Goal: Submit feedback/report problem: Submit feedback/report problem

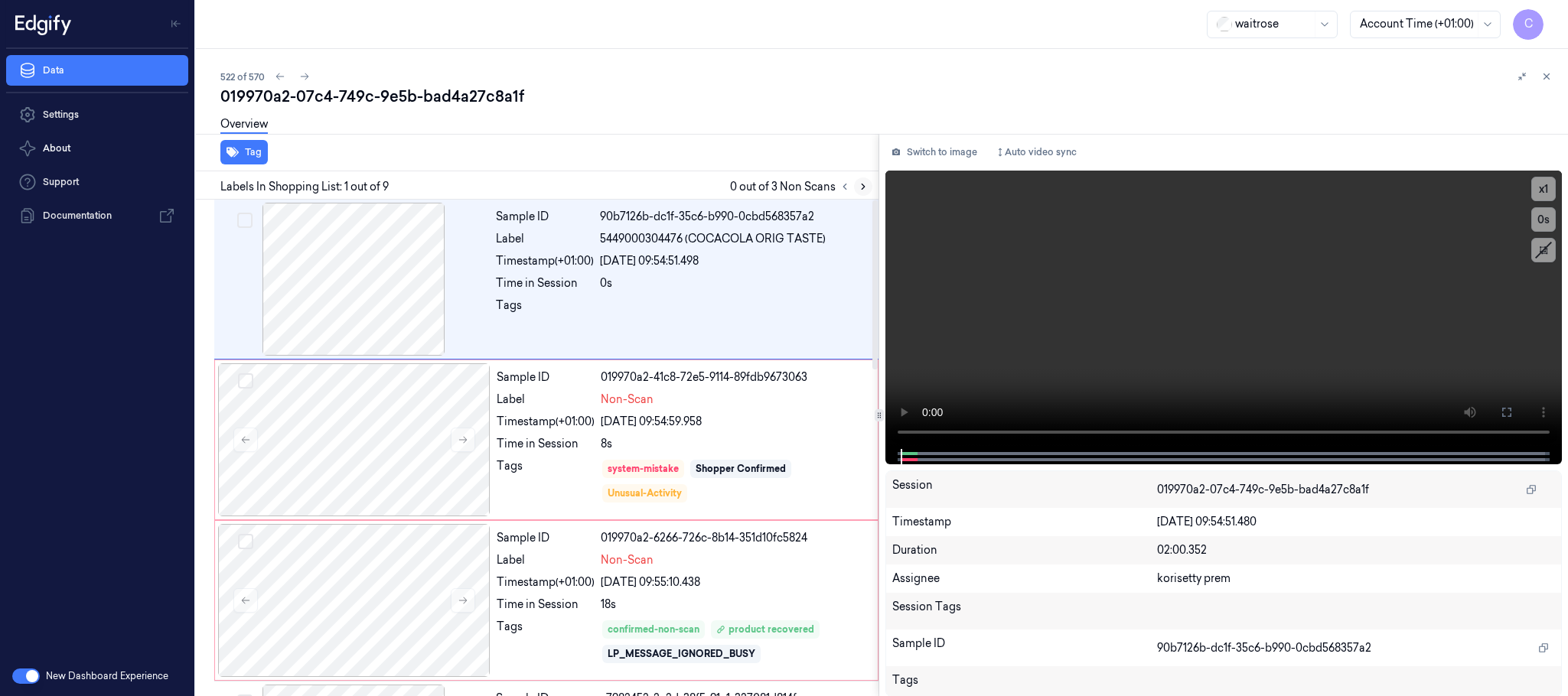
click at [858, 185] on icon at bounding box center [863, 187] width 11 height 11
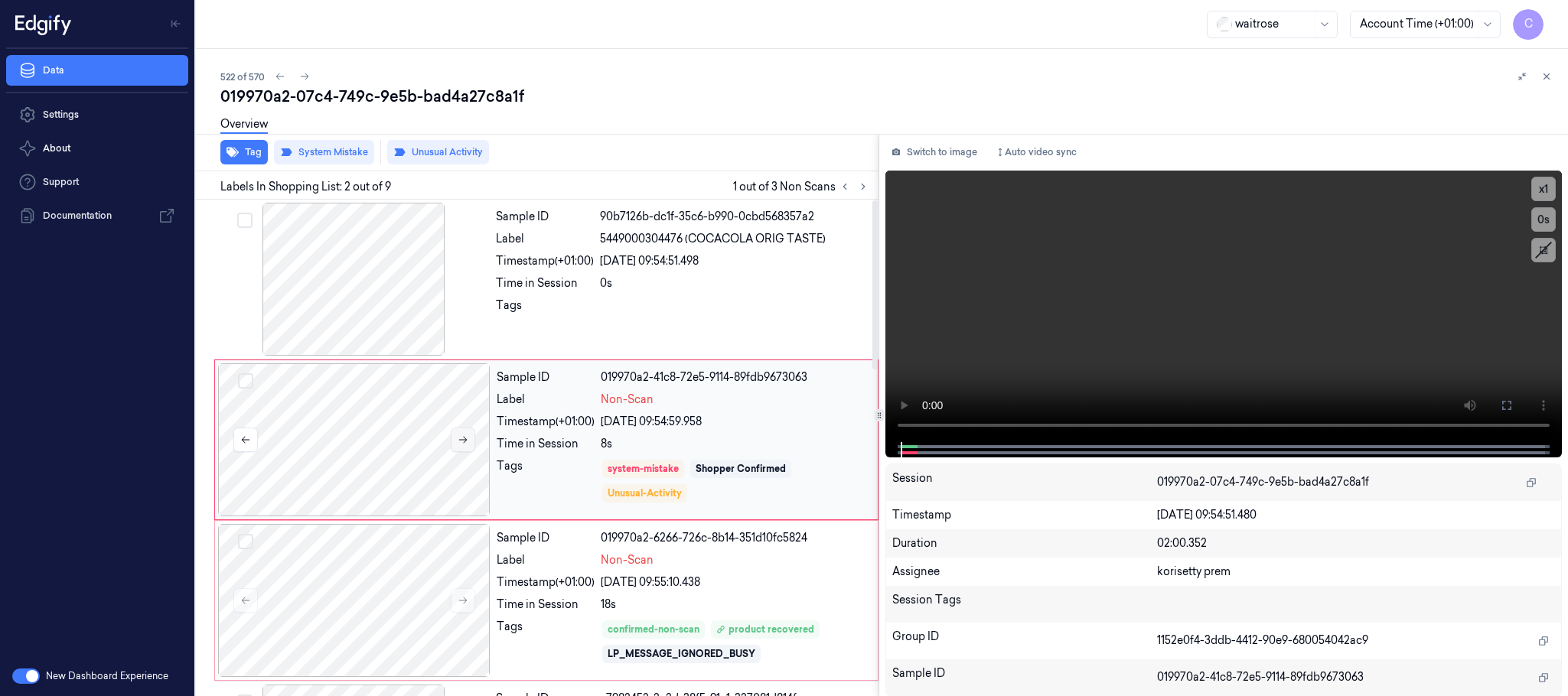
click at [469, 443] on button at bounding box center [463, 440] width 25 height 25
click at [350, 298] on div at bounding box center [353, 279] width 272 height 153
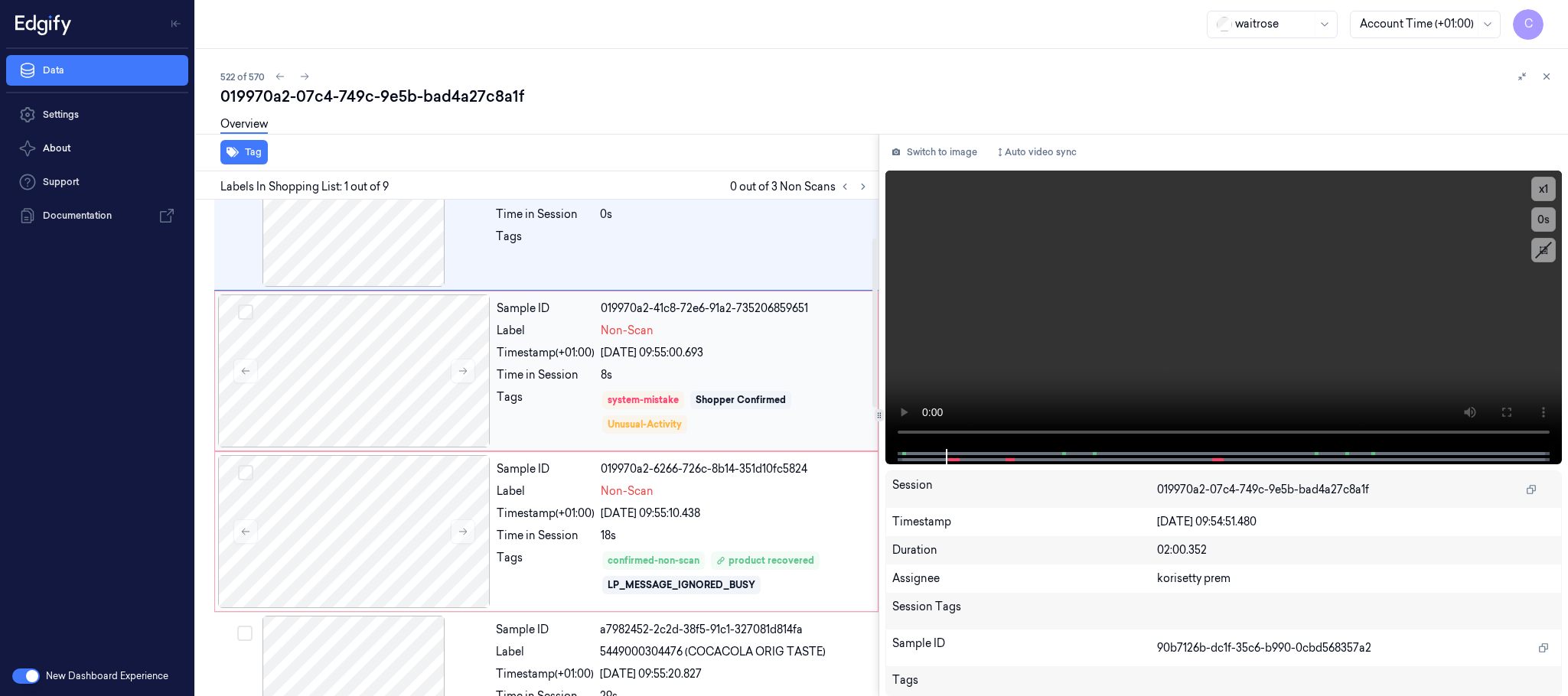
scroll to position [115, 0]
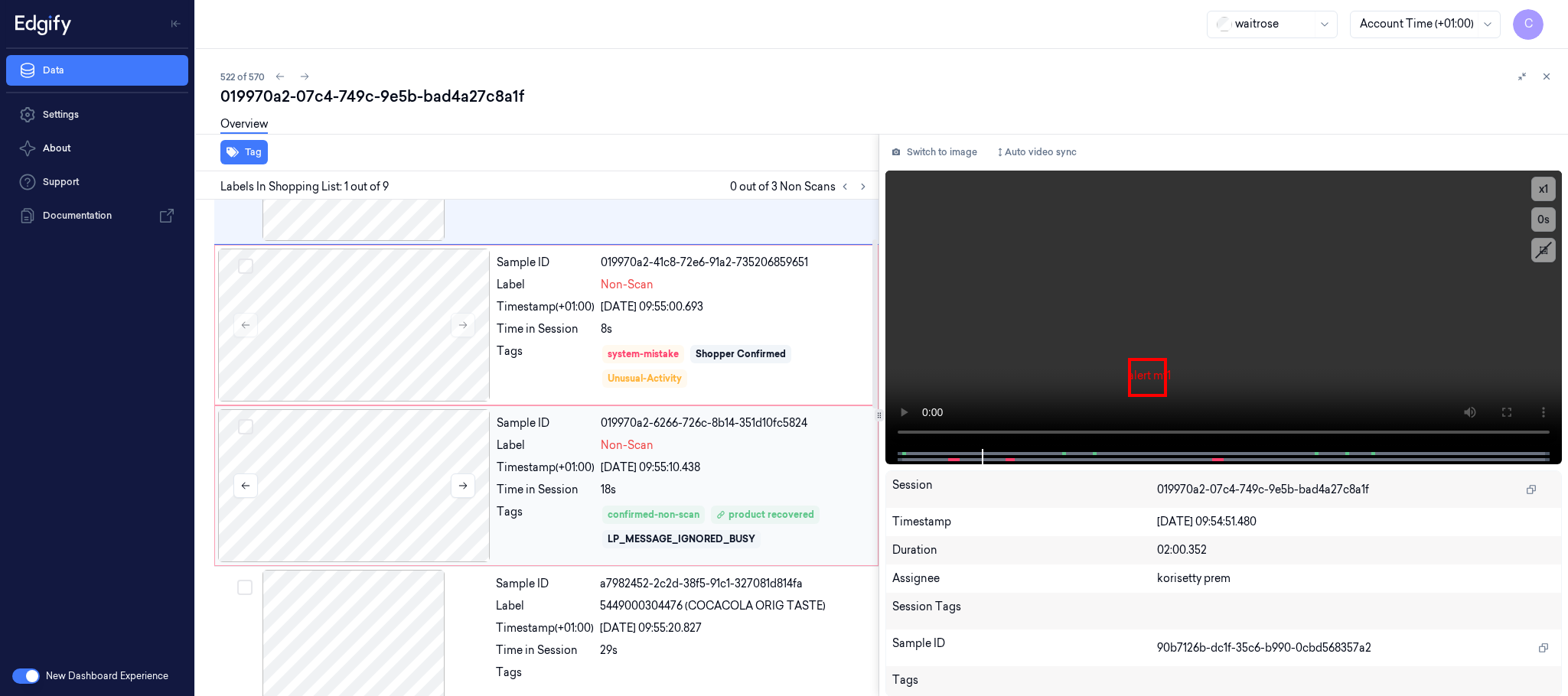
click at [389, 490] on div at bounding box center [354, 485] width 272 height 153
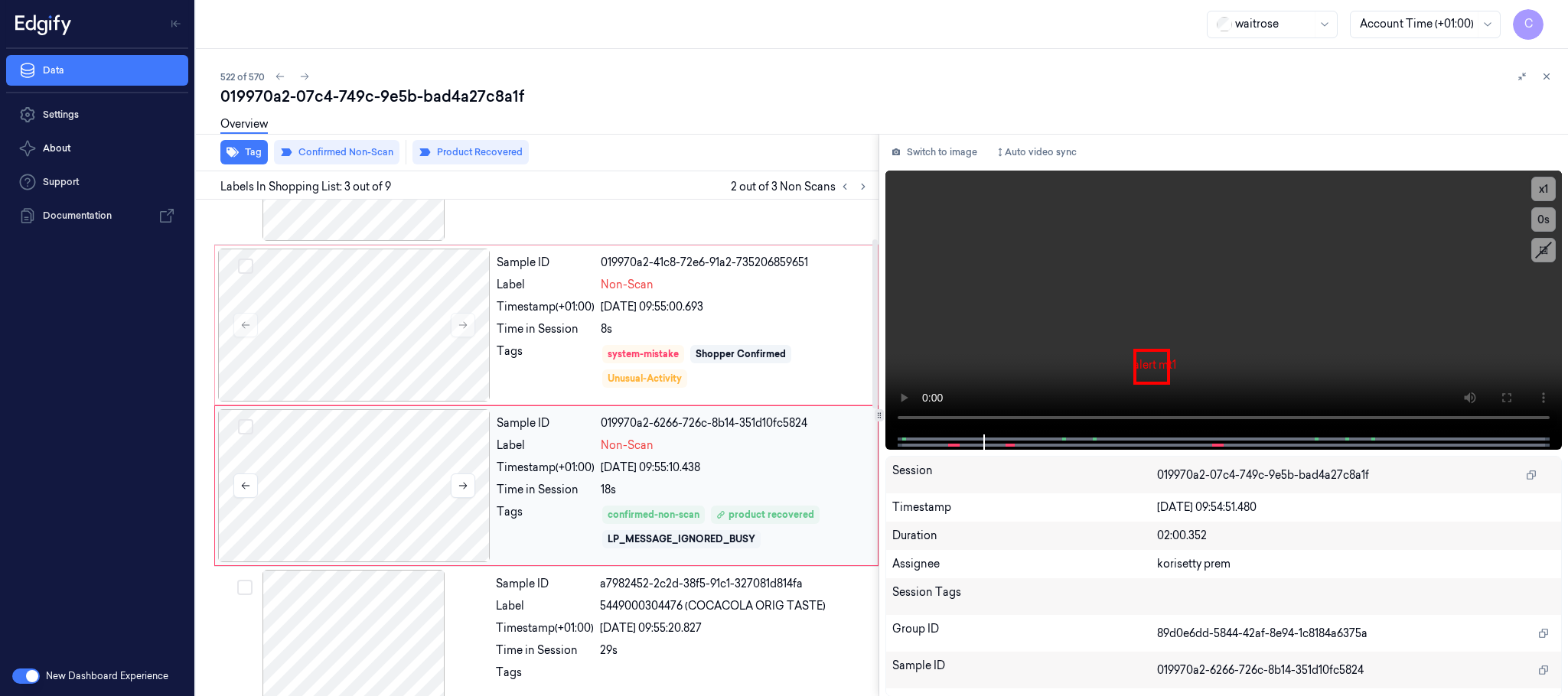
scroll to position [154, 0]
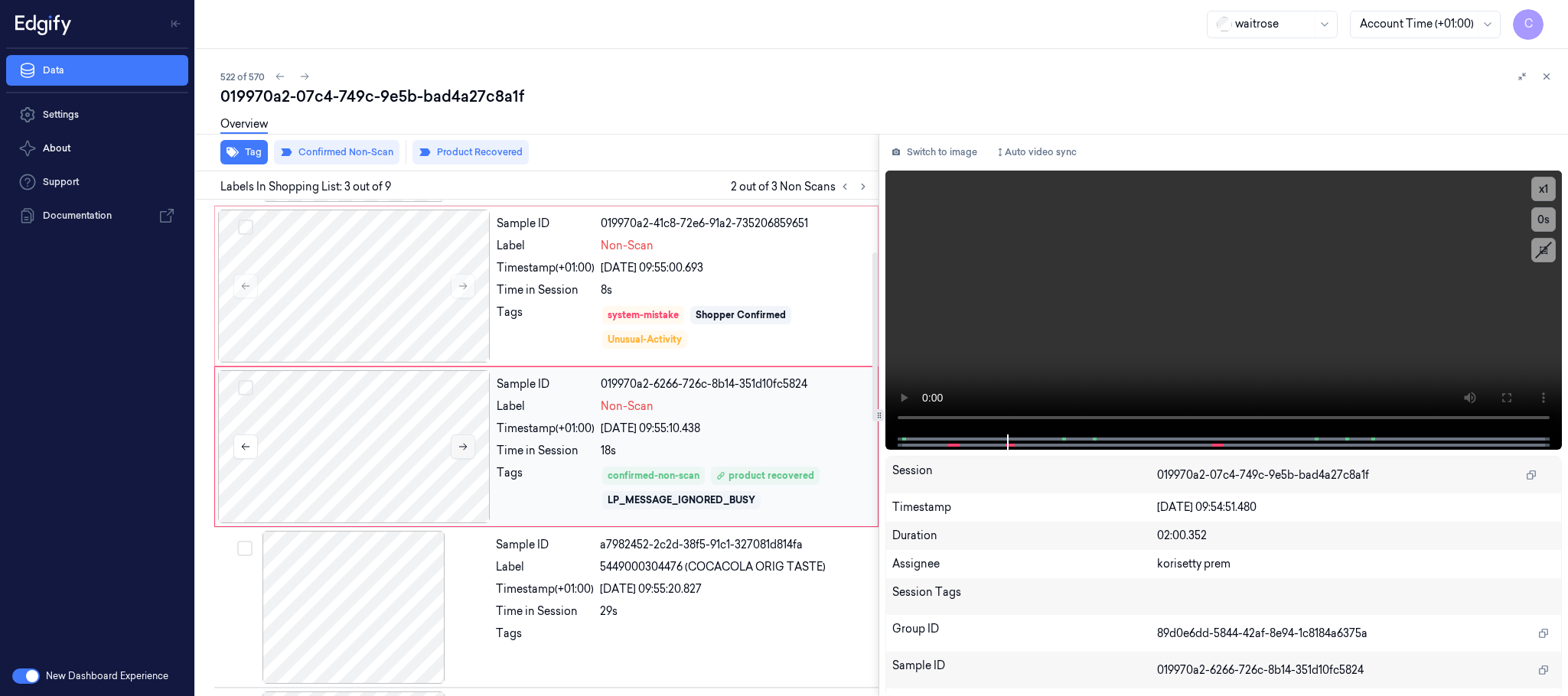
click at [464, 455] on button at bounding box center [463, 447] width 25 height 25
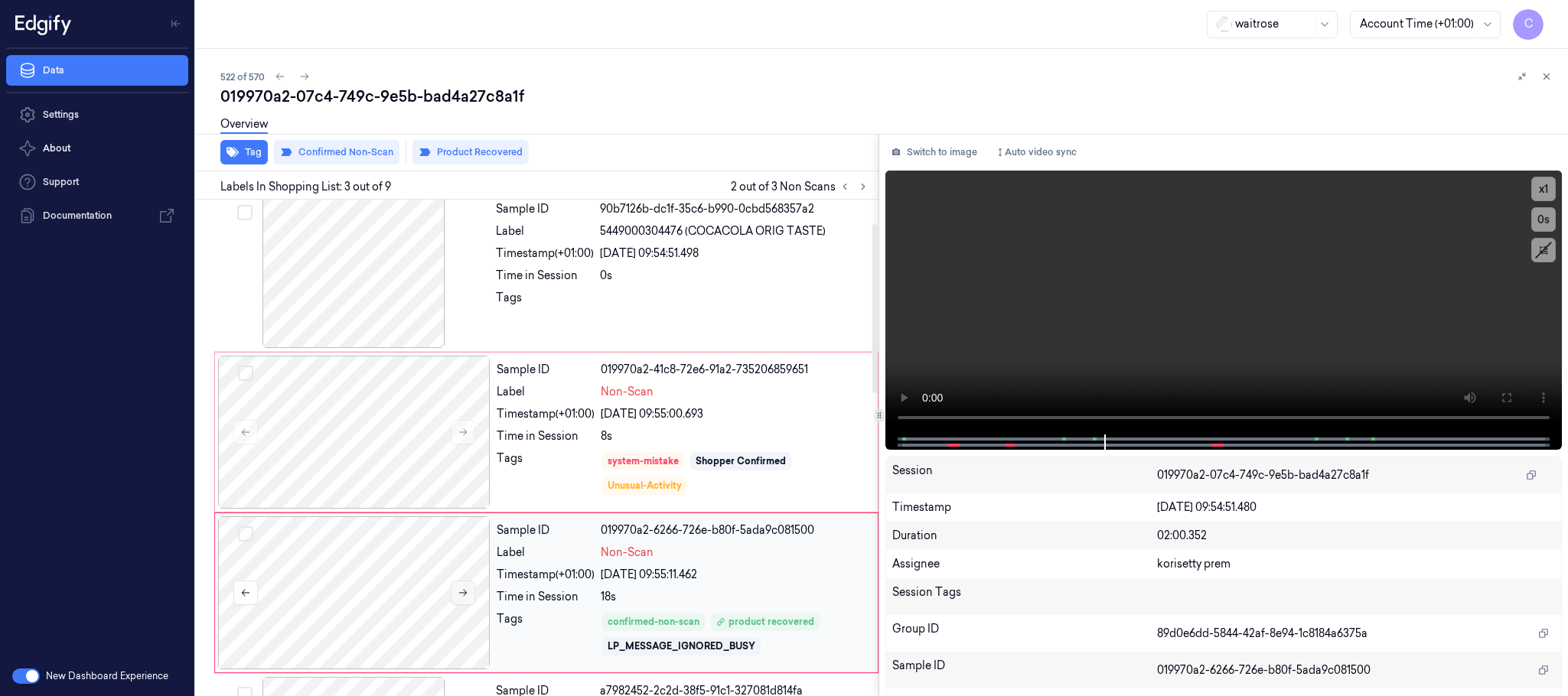
scroll to position [0, 0]
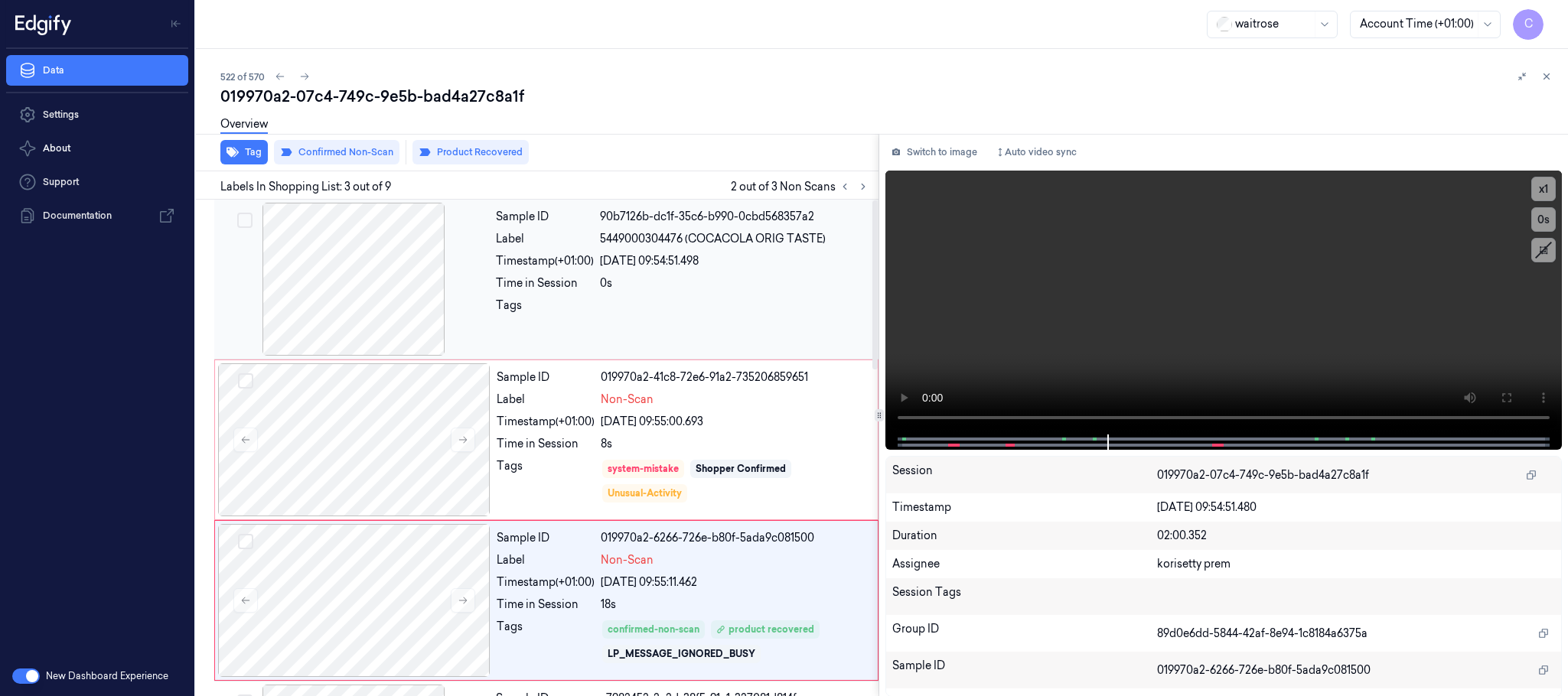
click at [317, 264] on div at bounding box center [353, 279] width 272 height 153
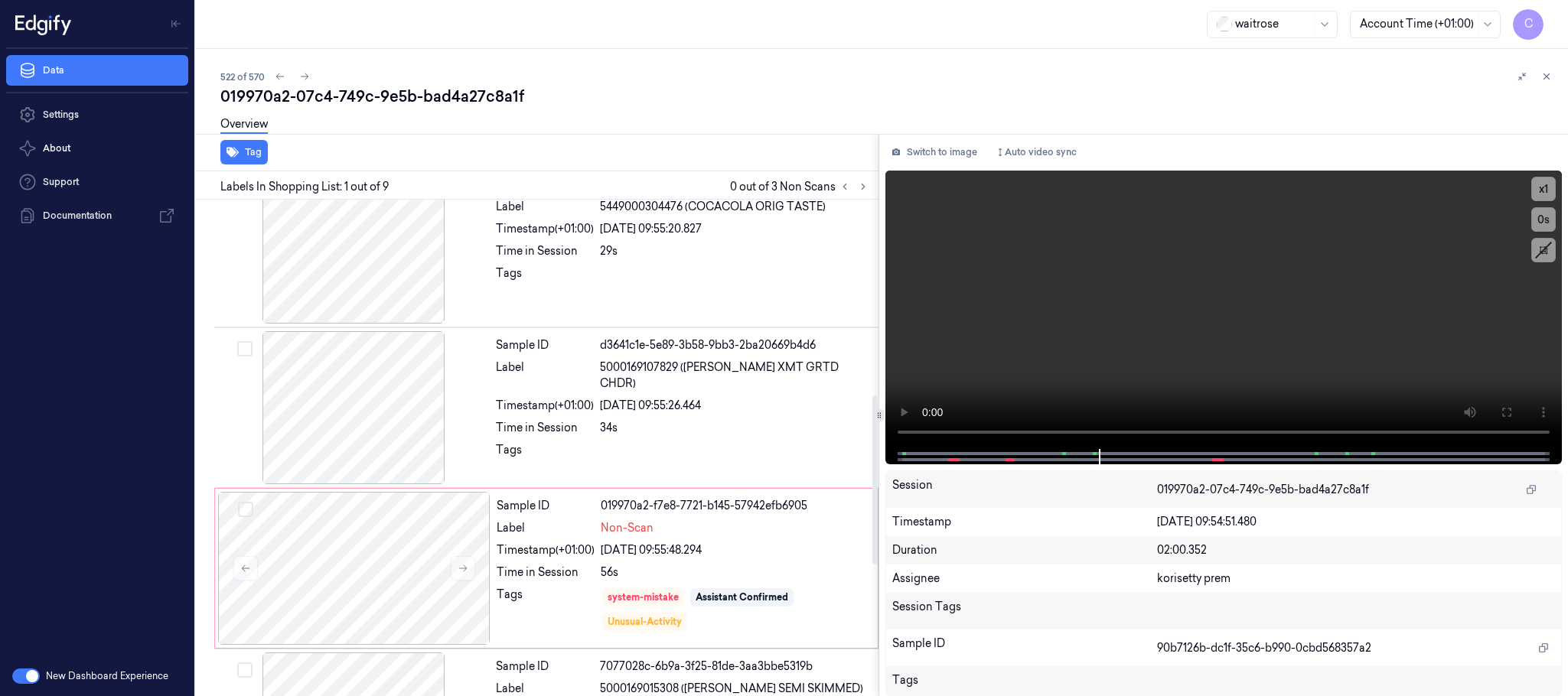
scroll to position [573, 0]
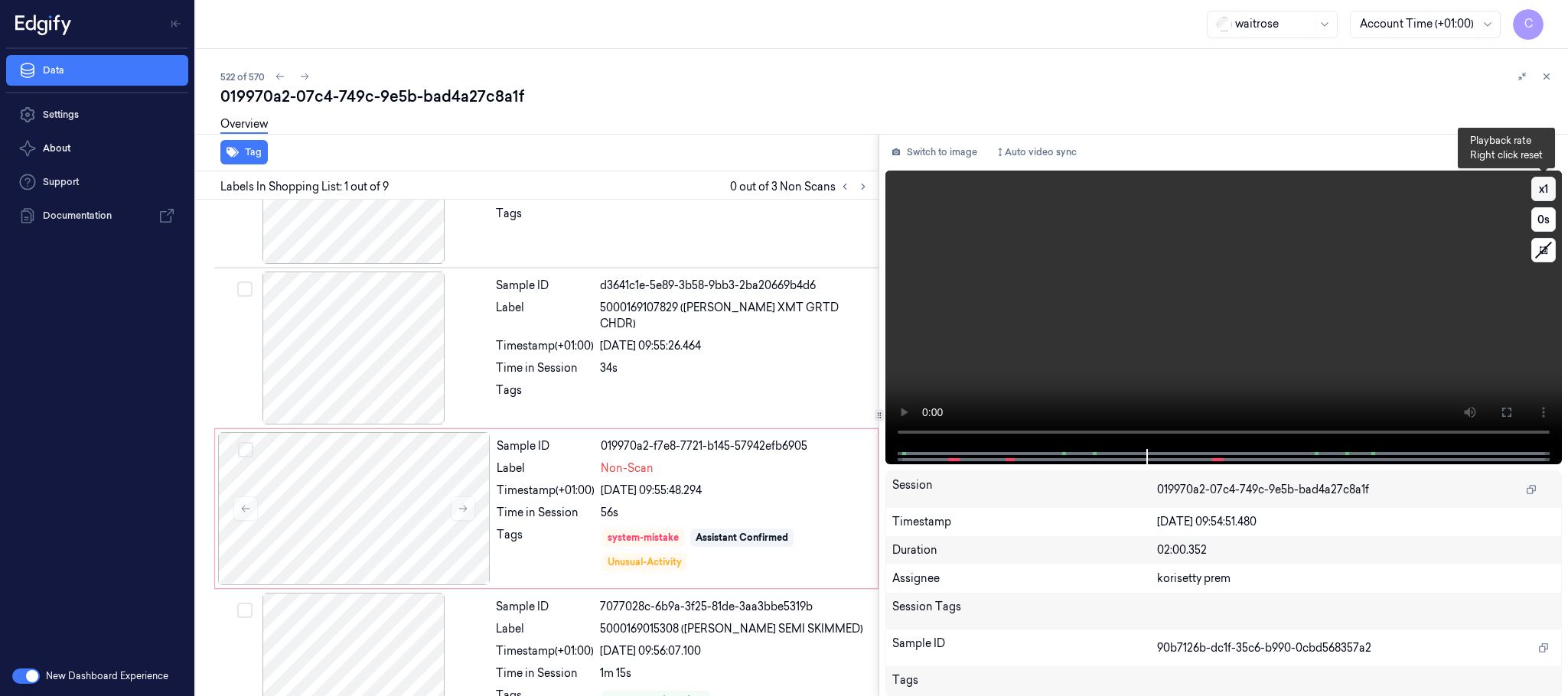
click at [1541, 191] on button "x 1" at bounding box center [1544, 189] width 25 height 25
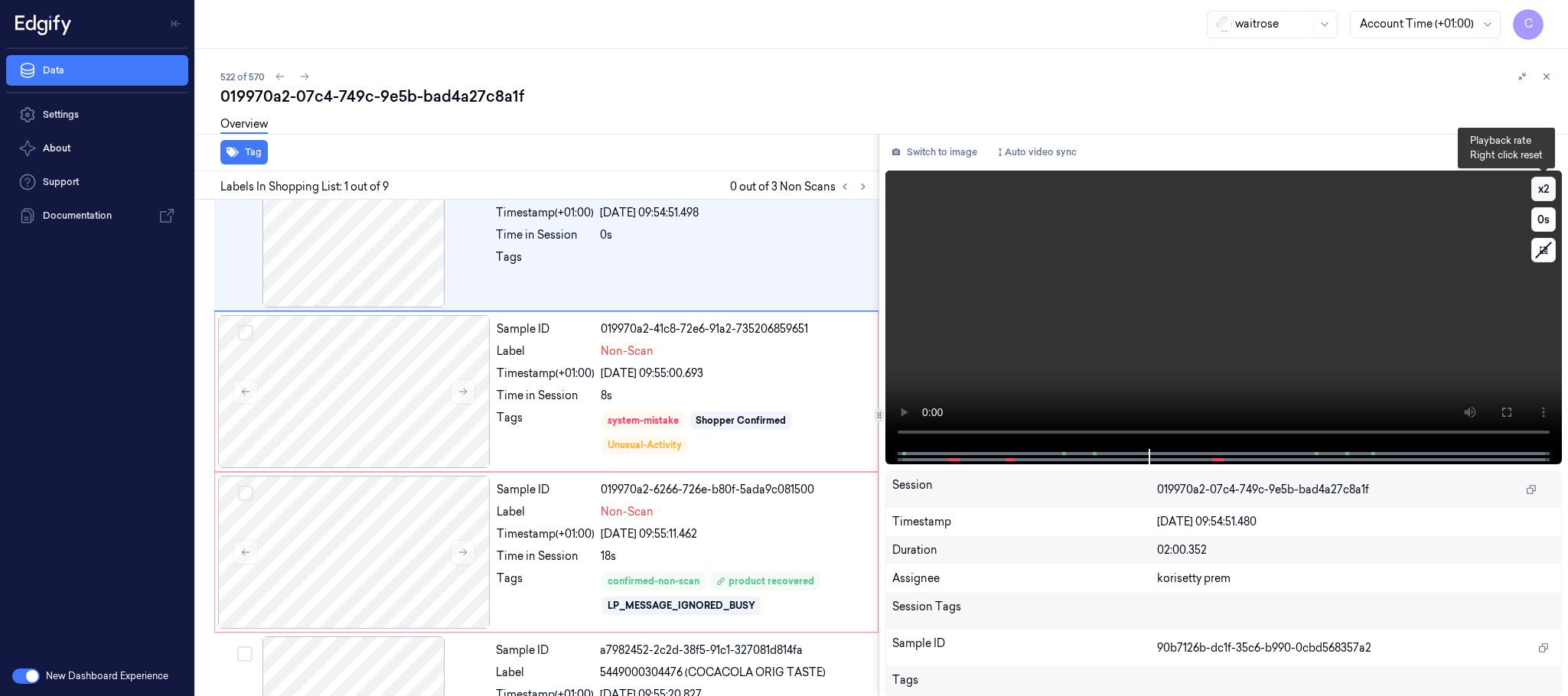
scroll to position [0, 0]
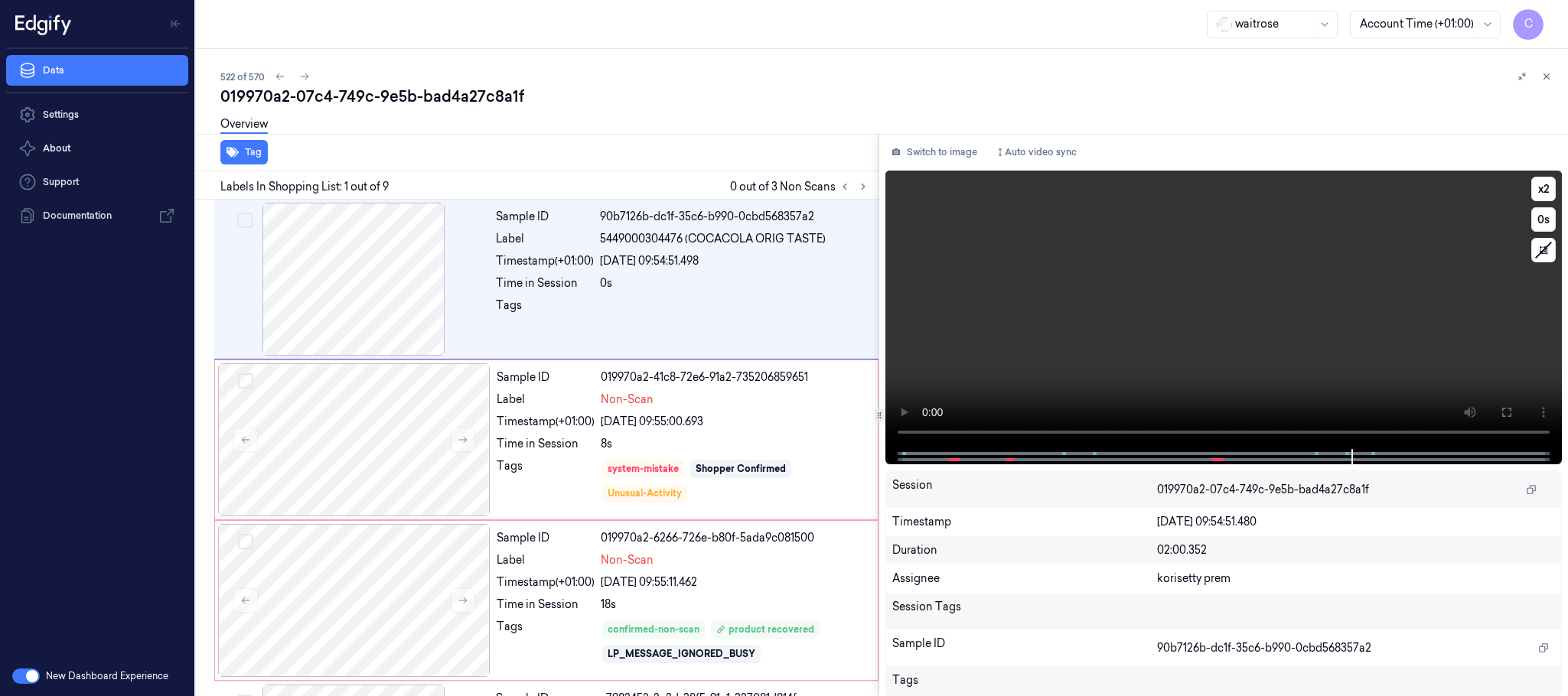
click at [1228, 335] on video at bounding box center [1223, 310] width 676 height 279
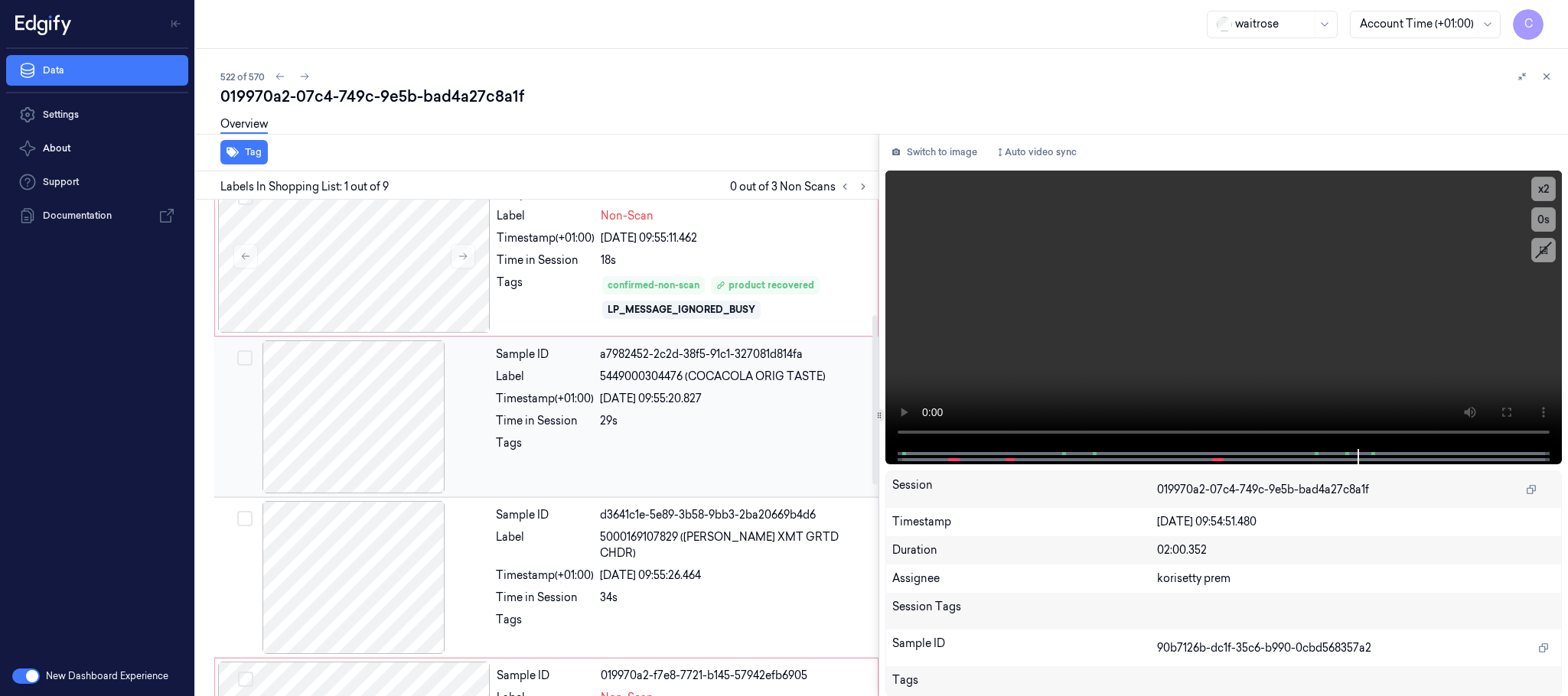
scroll to position [230, 0]
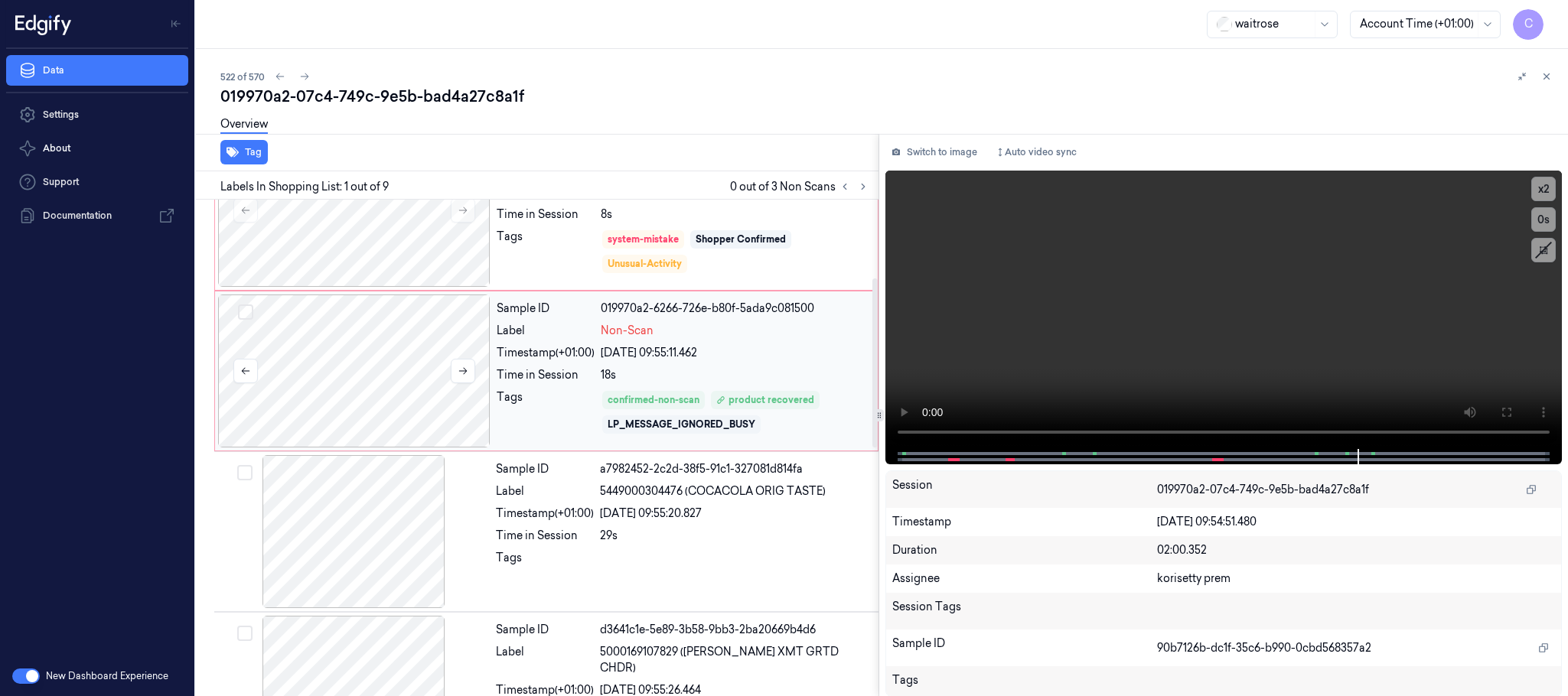
click at [407, 347] on div at bounding box center [354, 371] width 272 height 153
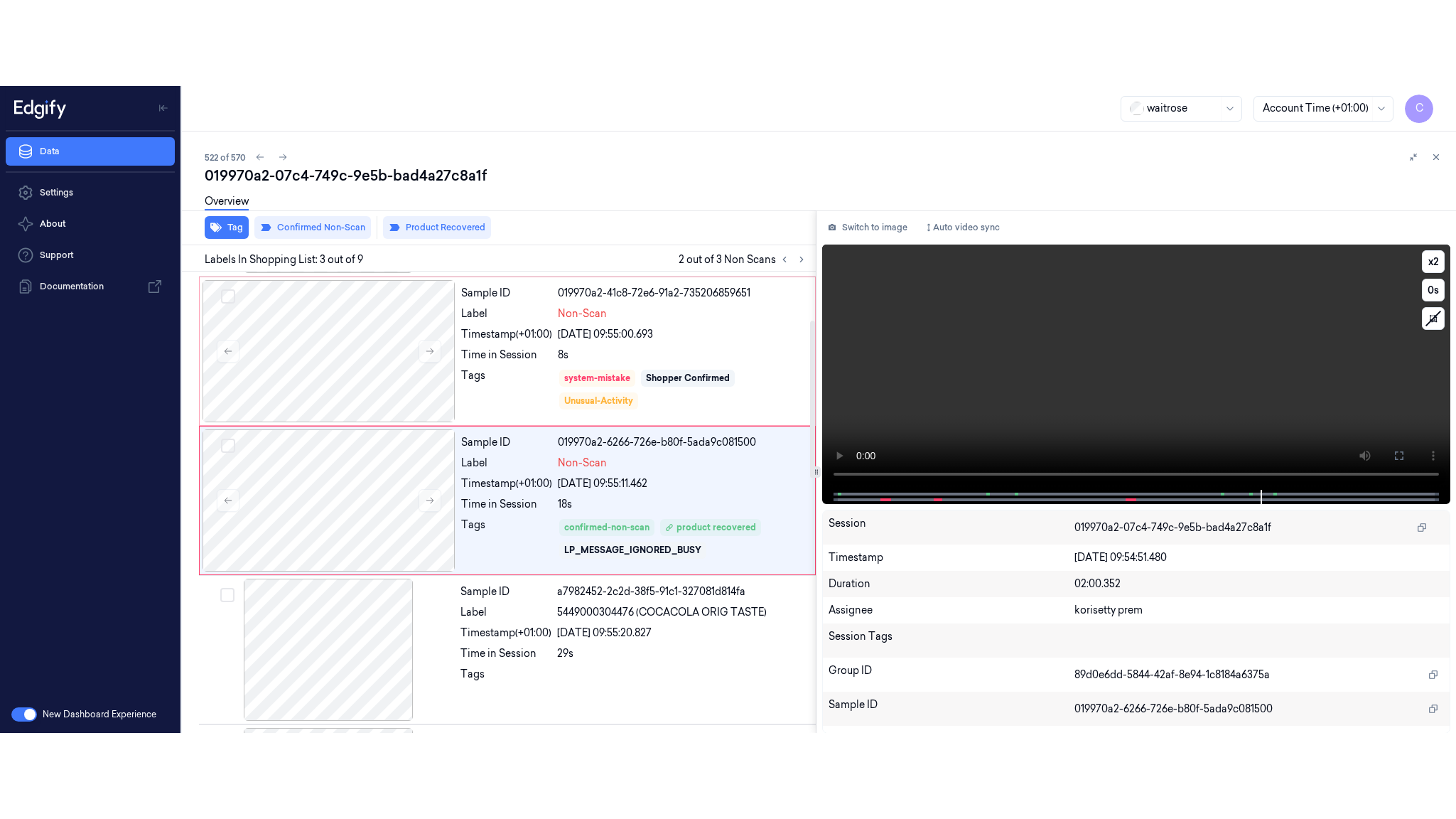
scroll to position [143, 0]
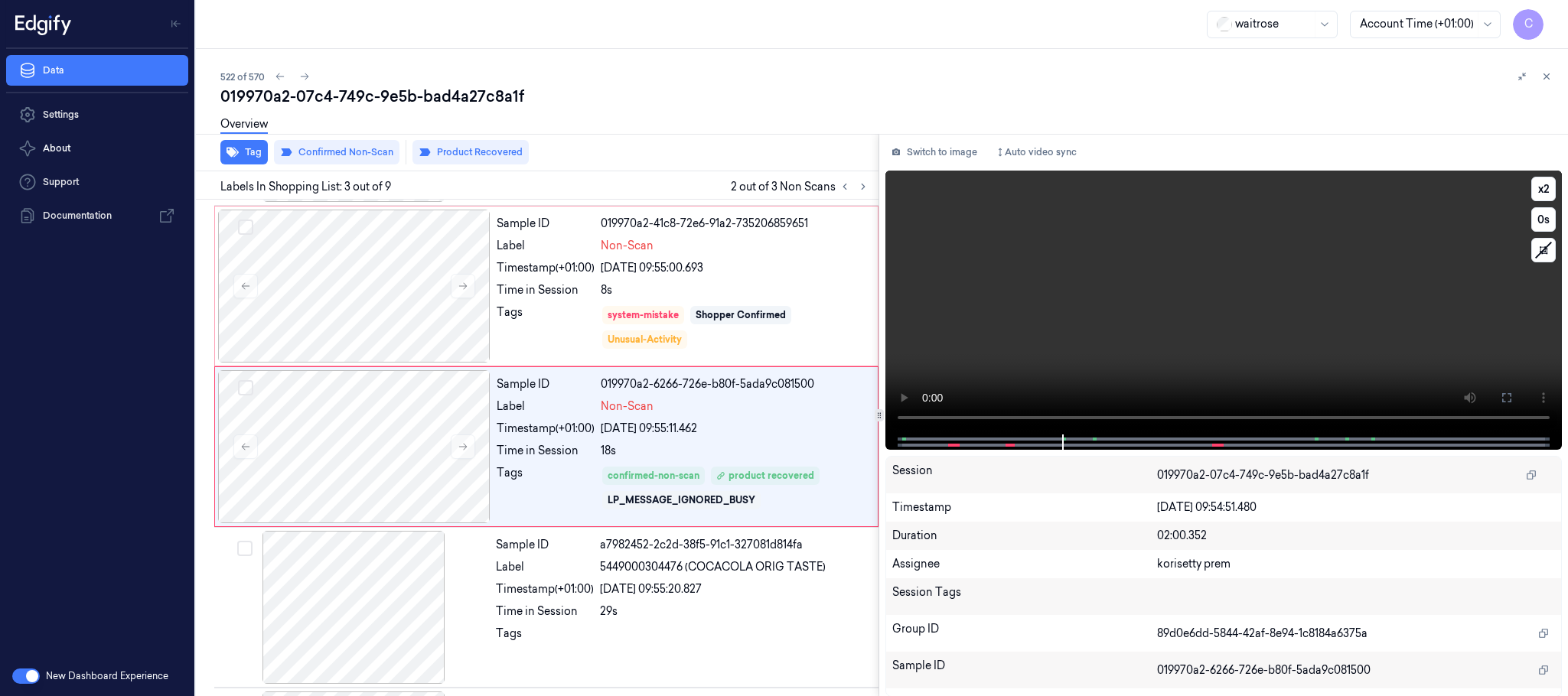
click at [1226, 313] on video at bounding box center [1223, 303] width 676 height 264
click at [1500, 397] on icon at bounding box center [1507, 398] width 12 height 12
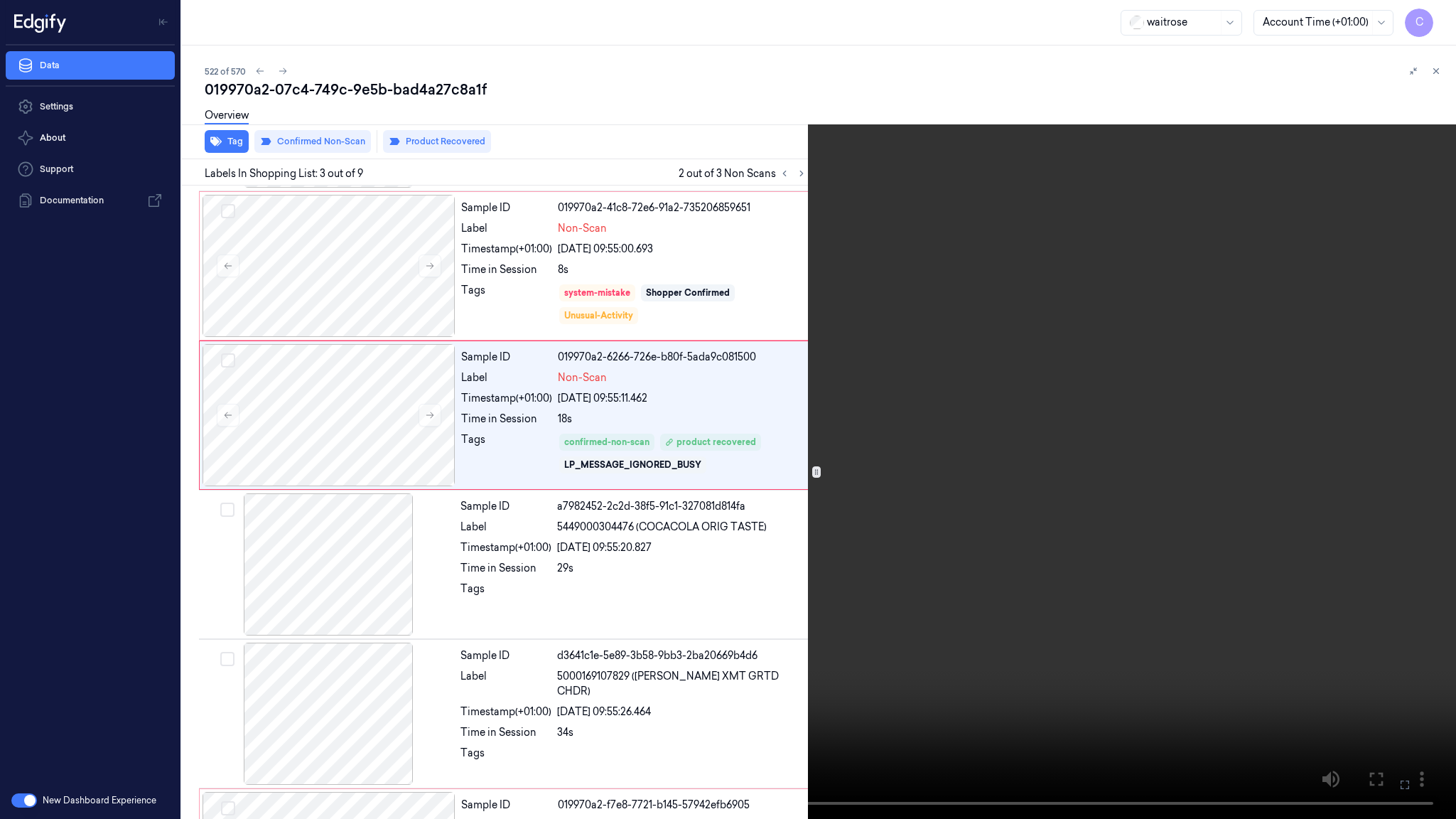
click at [453, 551] on video at bounding box center [728, 410] width 1456 height 819
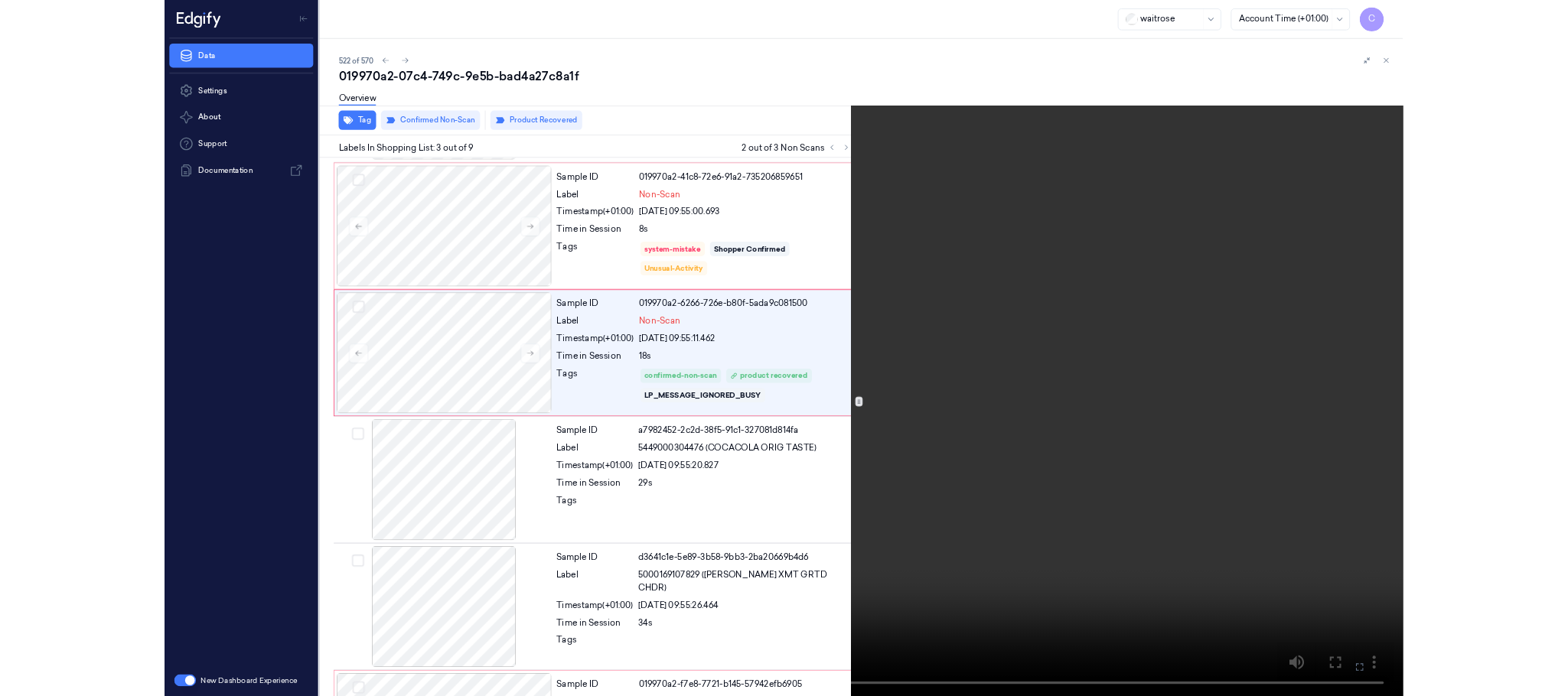
scroll to position [62, 0]
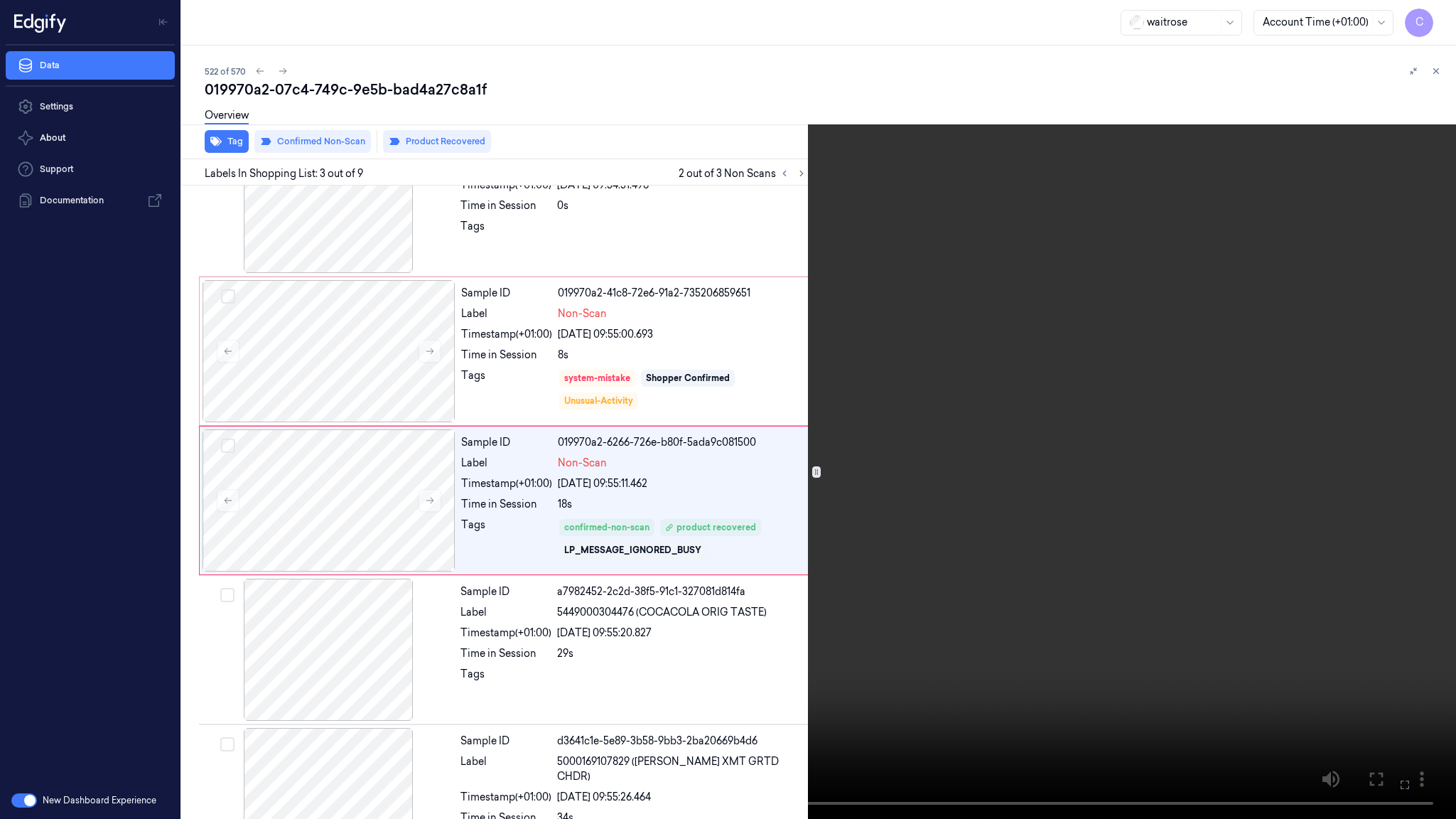
click at [403, 420] on video at bounding box center [728, 410] width 1456 height 819
click at [1426, 6] on video at bounding box center [728, 410] width 1456 height 819
click at [1432, 14] on button "x 2" at bounding box center [1439, 17] width 23 height 23
click at [1432, 14] on button "x 4" at bounding box center [1439, 17] width 23 height 23
click at [727, 389] on video at bounding box center [728, 410] width 1456 height 819
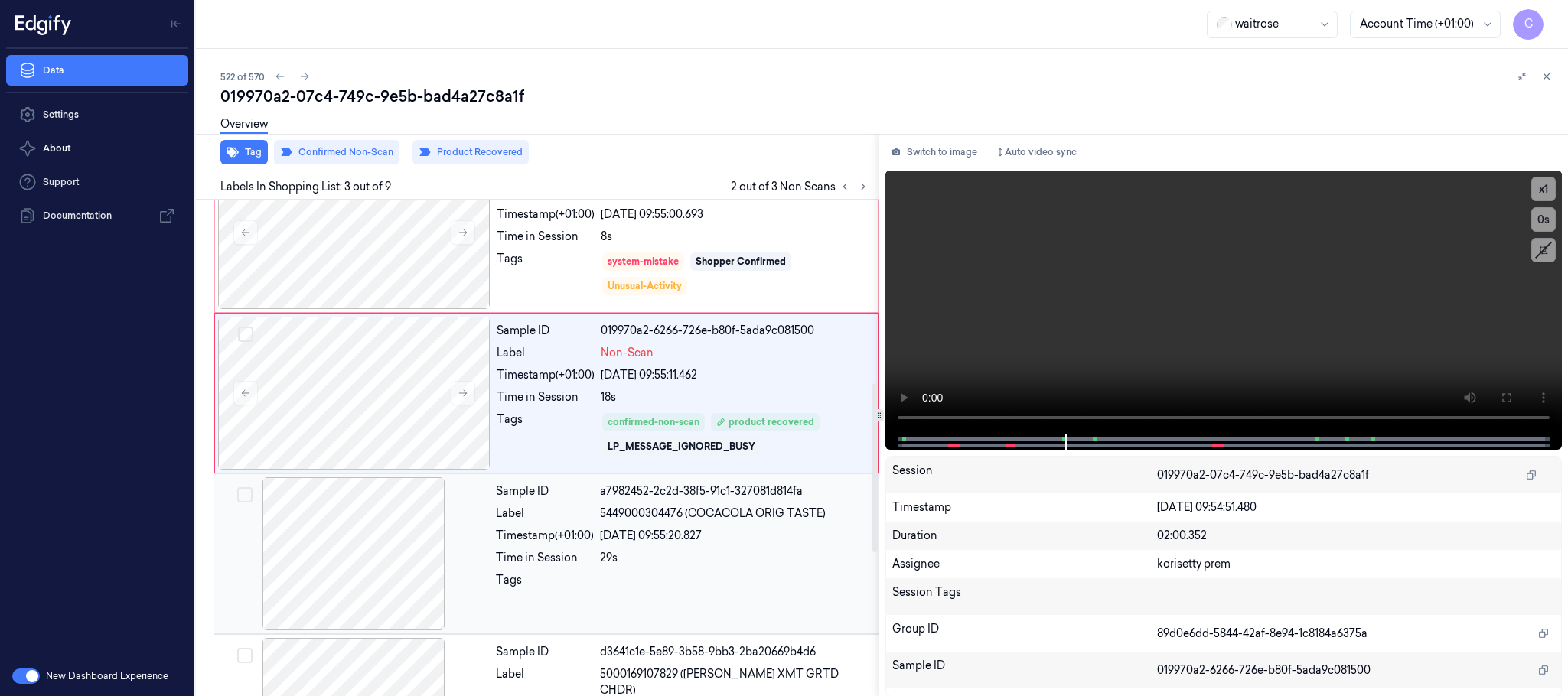
click at [403, 417] on div at bounding box center [354, 393] width 272 height 153
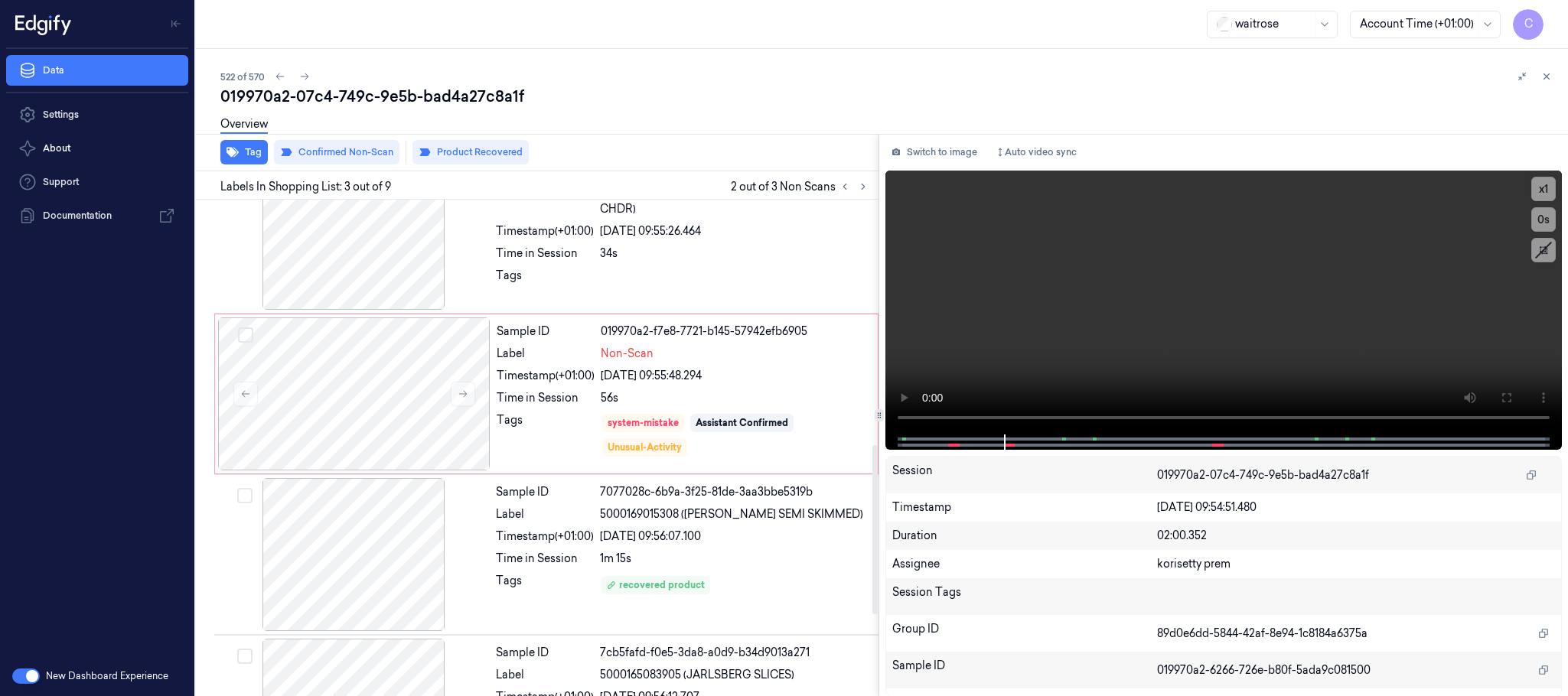
scroll to position [728, 0]
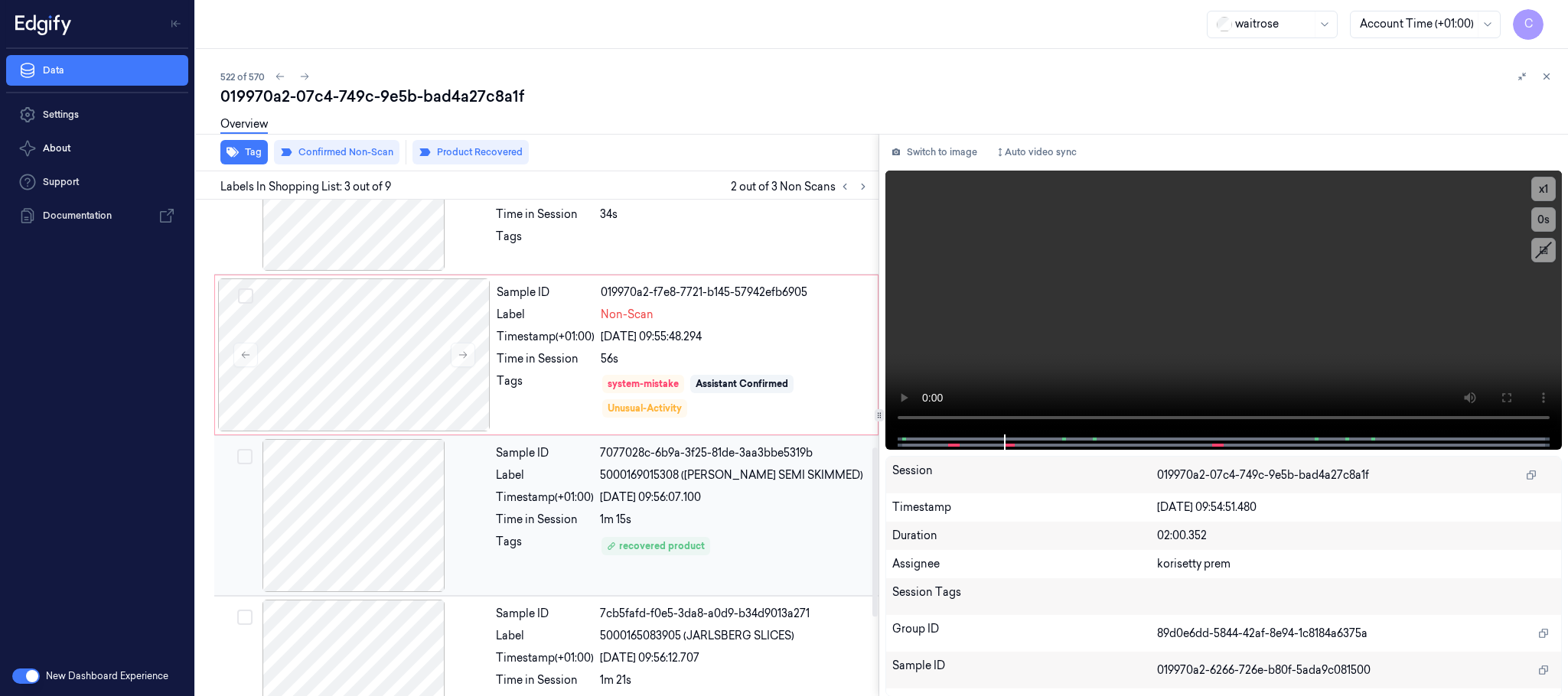
click at [363, 516] on div at bounding box center [353, 515] width 272 height 153
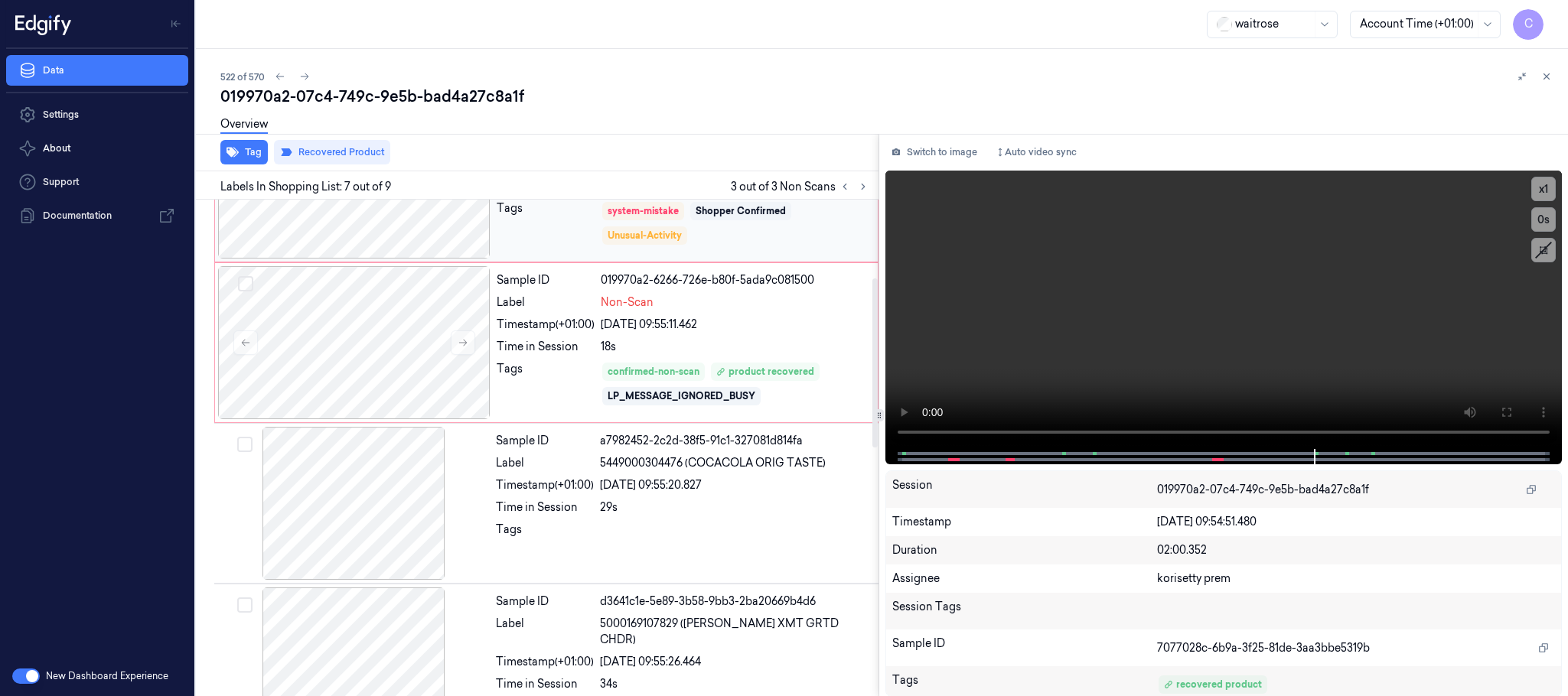
scroll to position [271, 0]
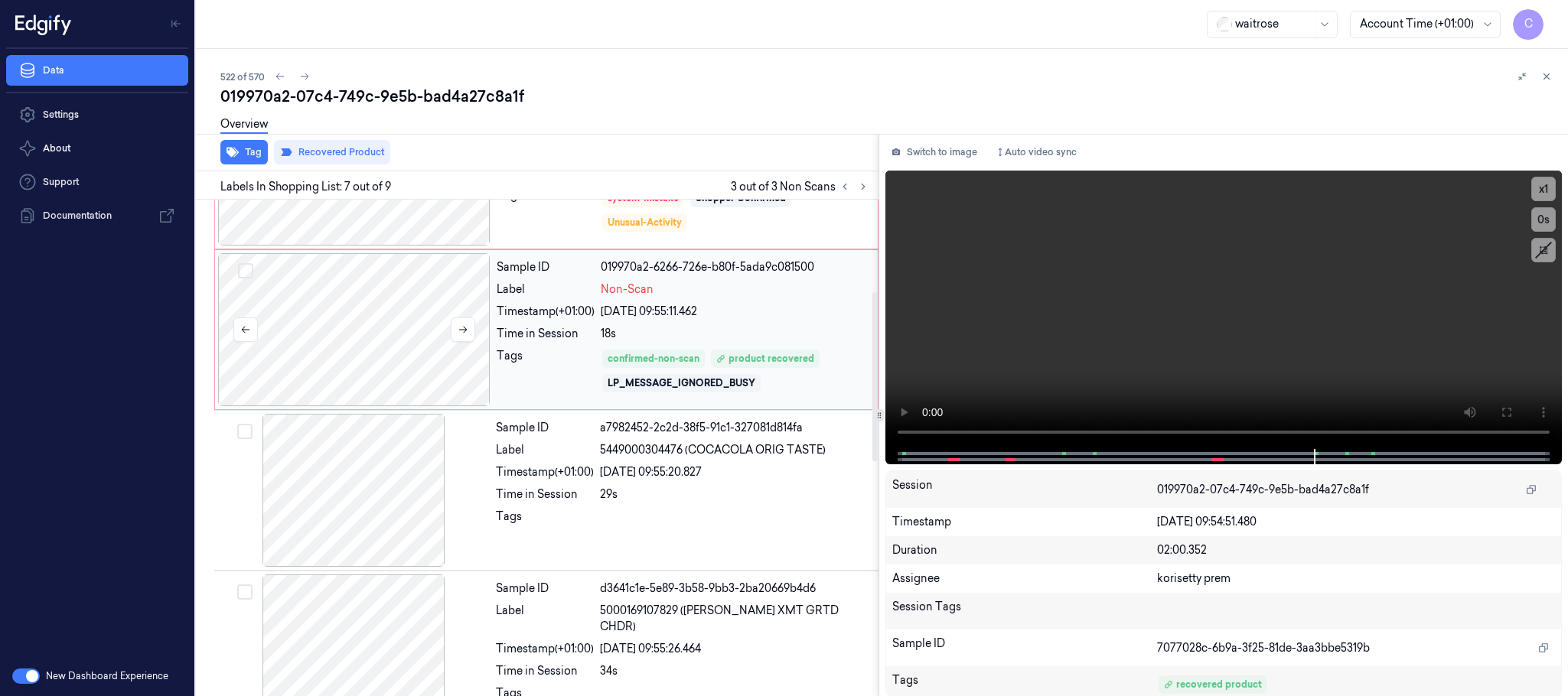
click at [393, 369] on div at bounding box center [354, 329] width 272 height 153
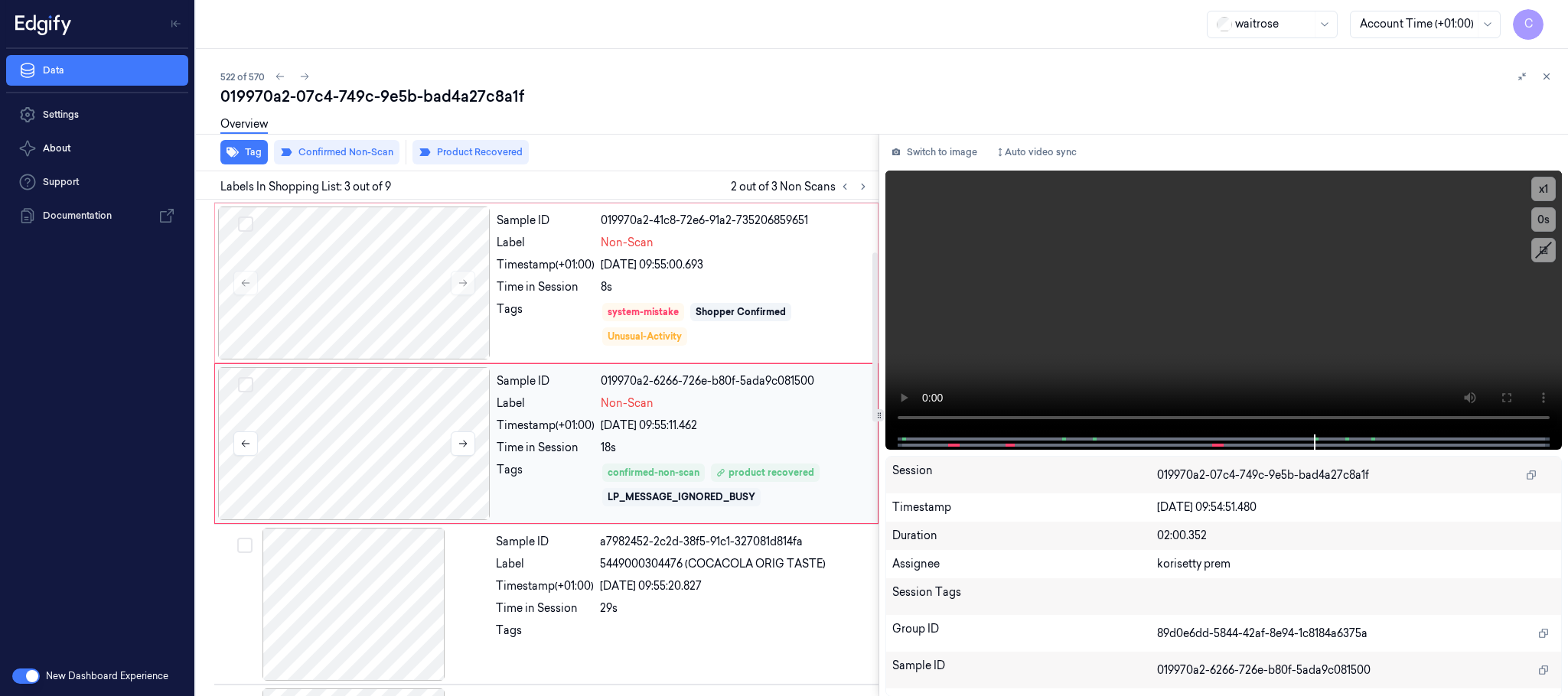
scroll to position [154, 0]
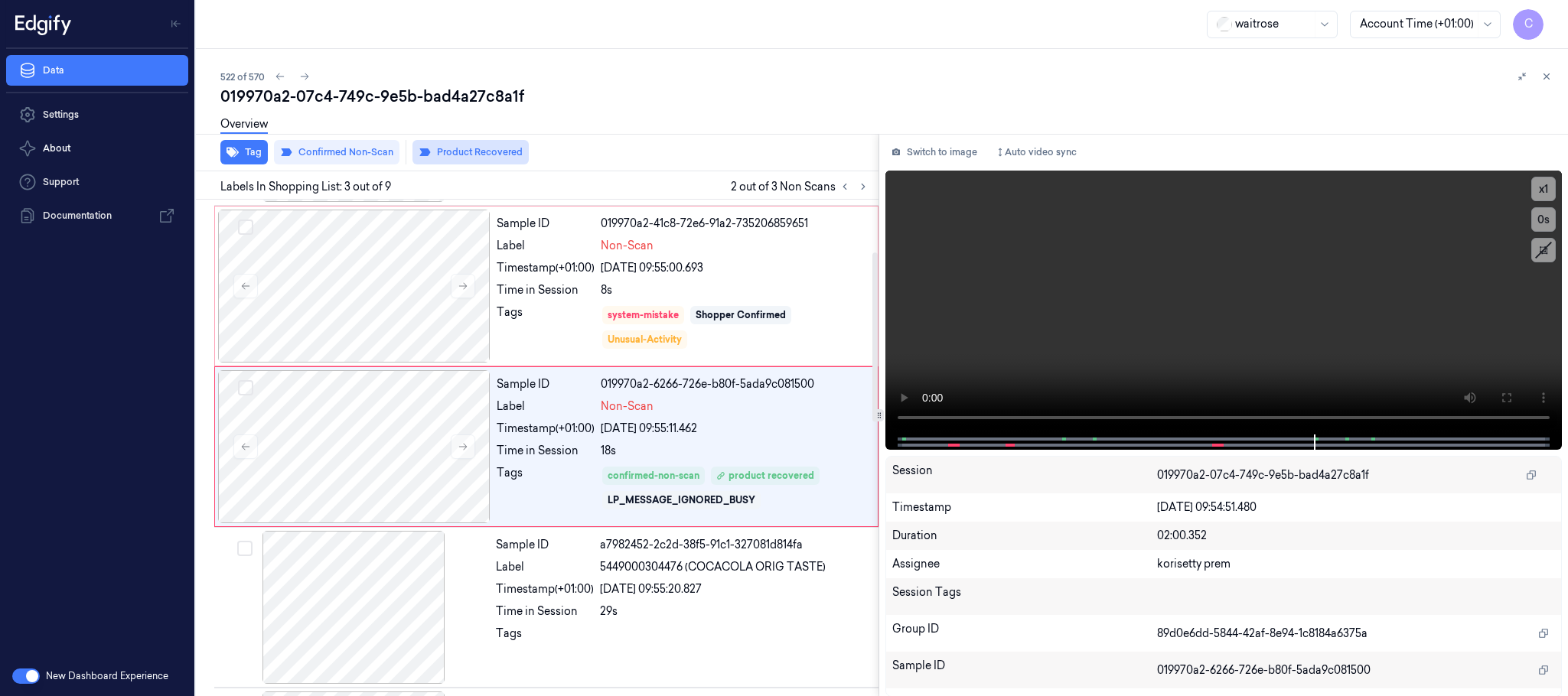
click at [446, 149] on button "Product Recovered" at bounding box center [470, 152] width 116 height 25
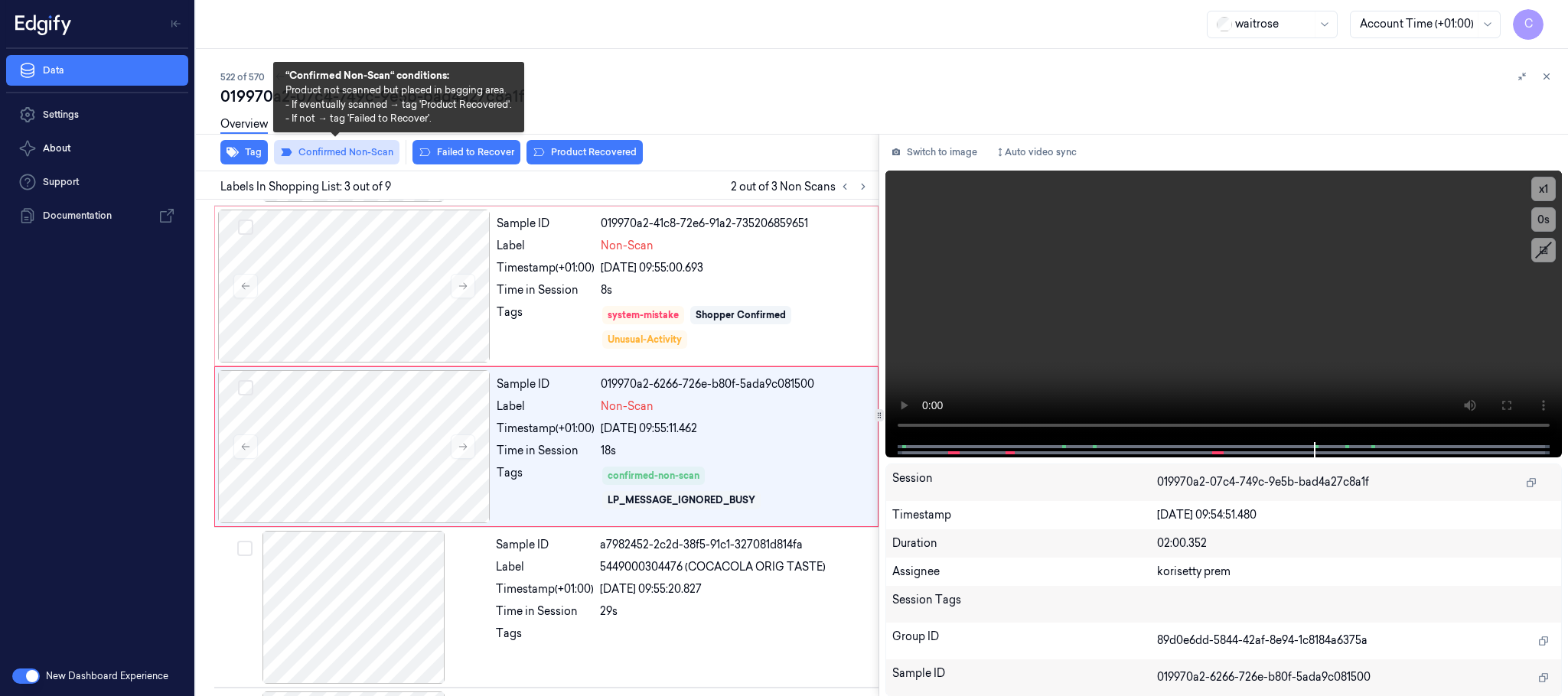
click at [313, 150] on button "Confirmed Non-Scan" at bounding box center [337, 152] width 126 height 25
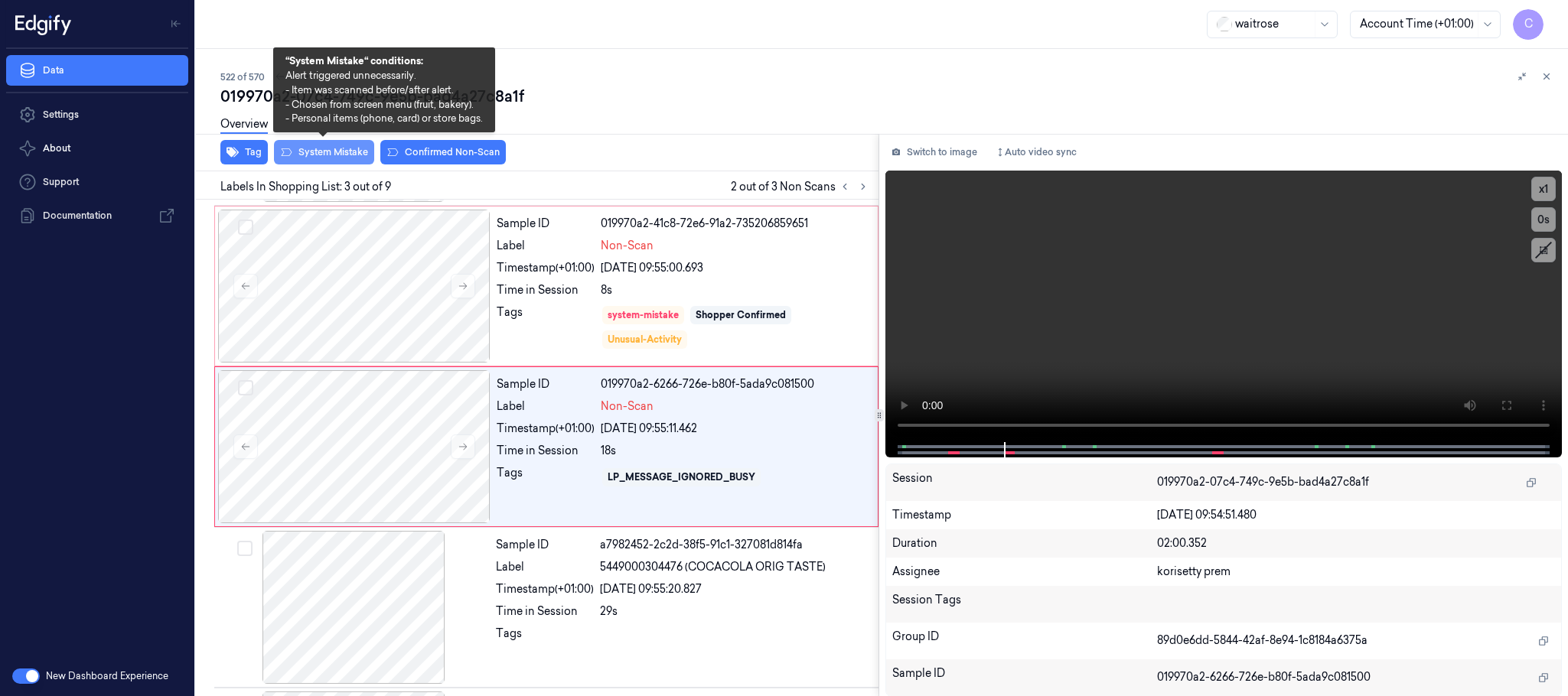
click at [310, 151] on button "System Mistake" at bounding box center [324, 152] width 100 height 25
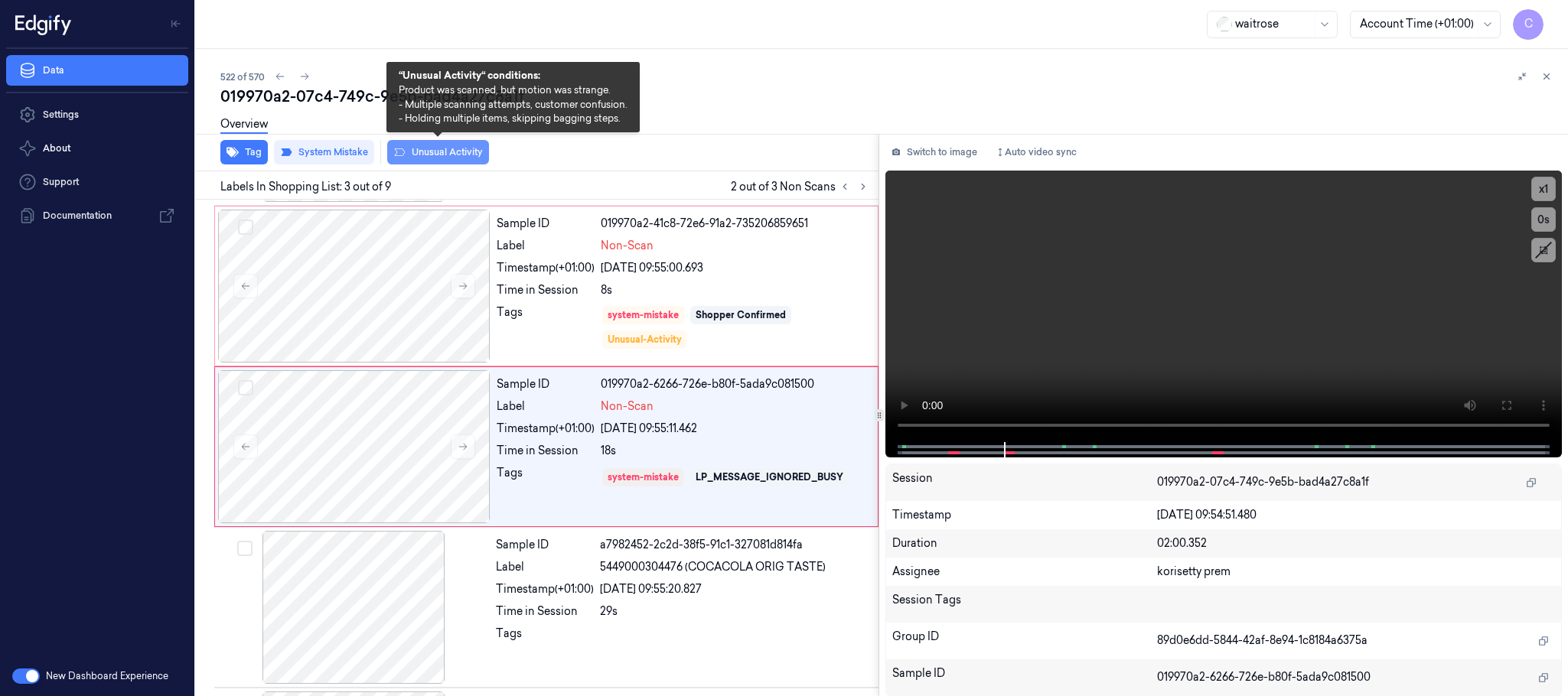
click at [458, 151] on button "Unusual Activity" at bounding box center [438, 152] width 102 height 25
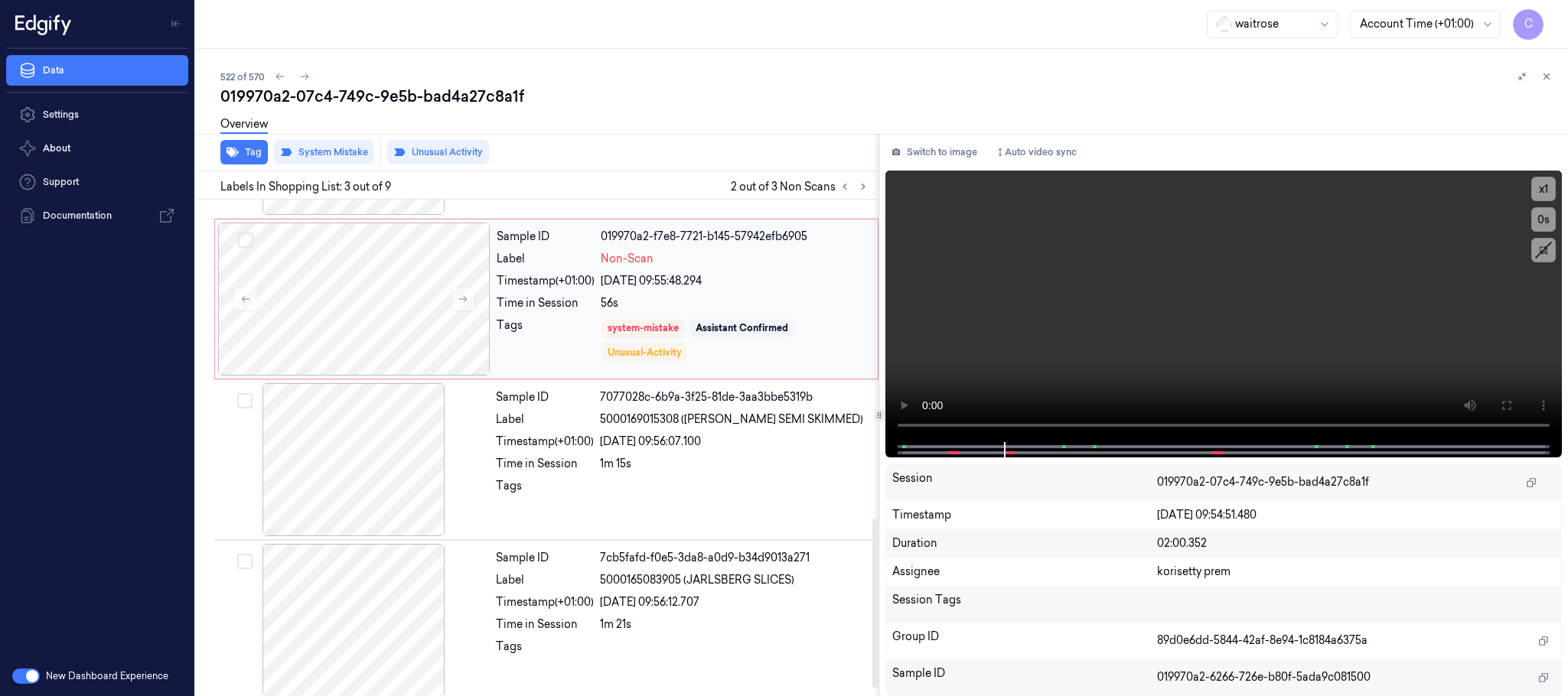
scroll to position [959, 0]
